Goal: Use online tool/utility

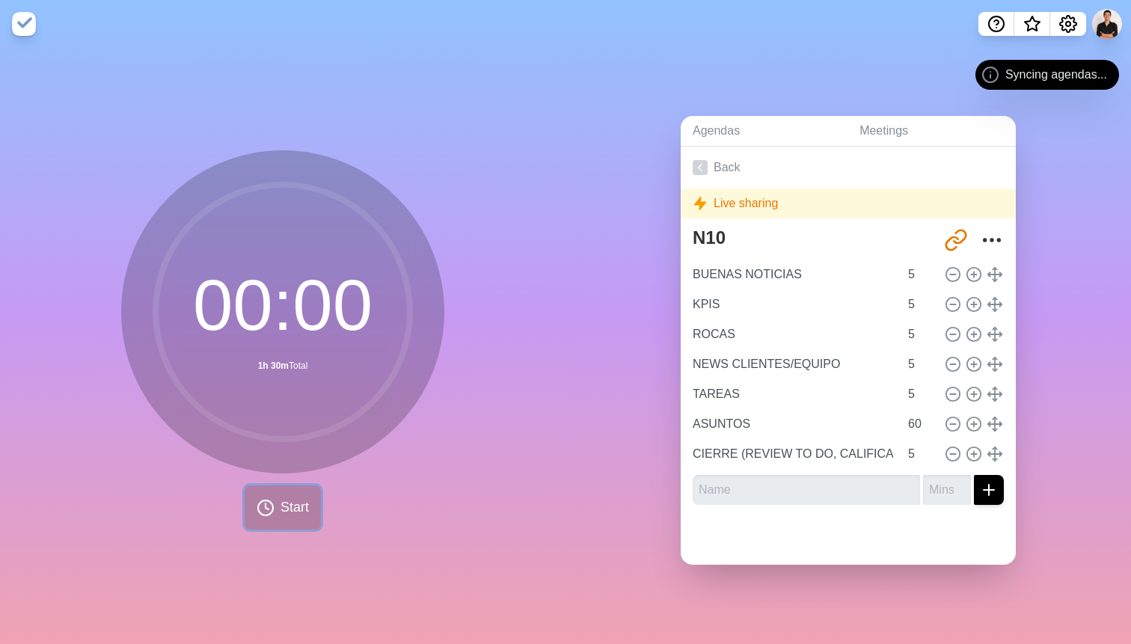
click at [278, 500] on button "Start" at bounding box center [283, 507] width 76 height 44
click at [293, 504] on span "Start" at bounding box center [294, 507] width 28 height 20
click at [725, 196] on div "Live sharing" at bounding box center [847, 203] width 335 height 30
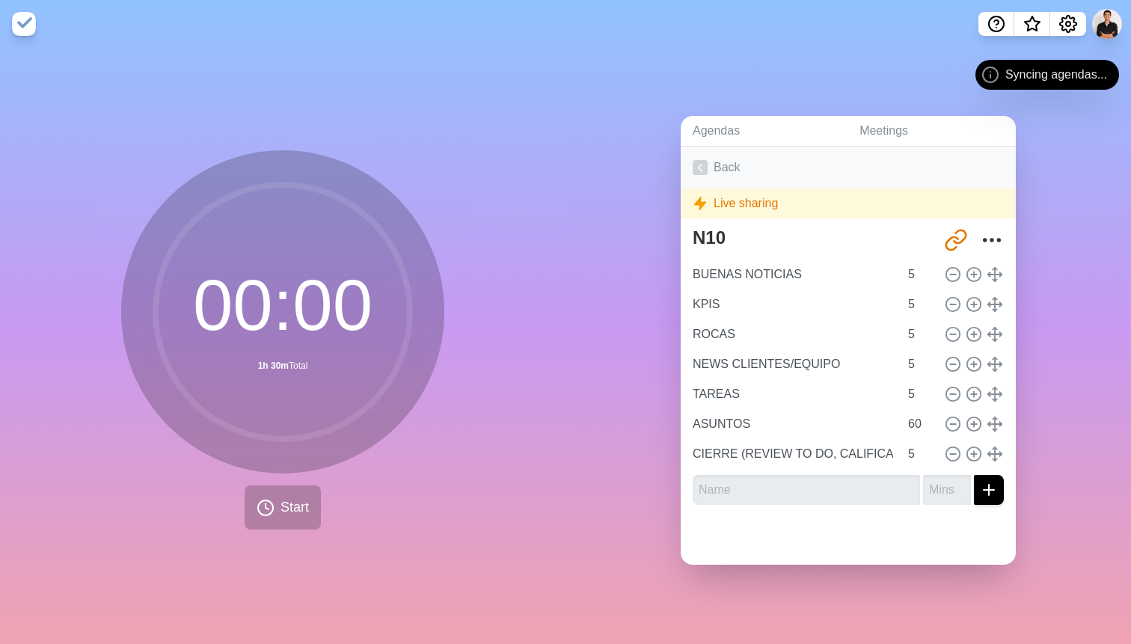
click at [702, 165] on icon at bounding box center [699, 167] width 15 height 15
